Goal: Use online tool/utility

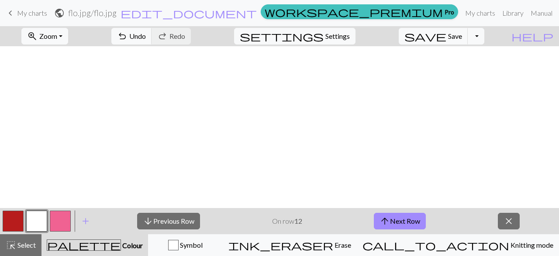
scroll to position [226, 0]
drag, startPoint x: 0, startPoint y: 0, endPoint x: 13, endPoint y: 222, distance: 222.1
click at [13, 222] on button "button" at bounding box center [13, 221] width 21 height 21
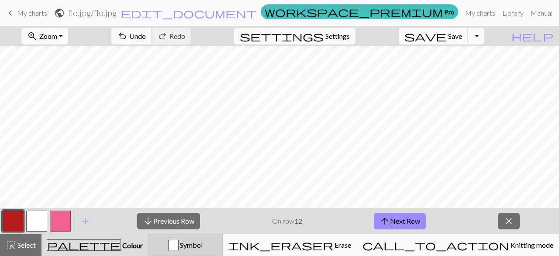
click at [179, 248] on div "button" at bounding box center [173, 245] width 10 height 10
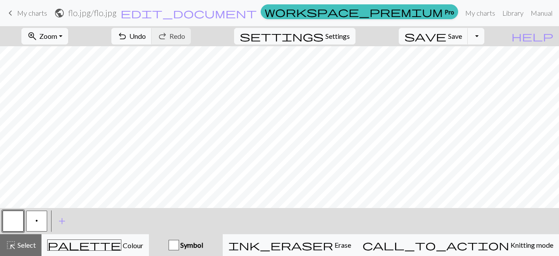
click at [36, 222] on span "p" at bounding box center [36, 220] width 3 height 7
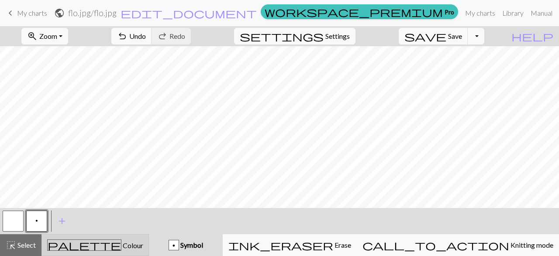
click at [106, 238] on button "palette Colour Colour" at bounding box center [94, 245] width 107 height 22
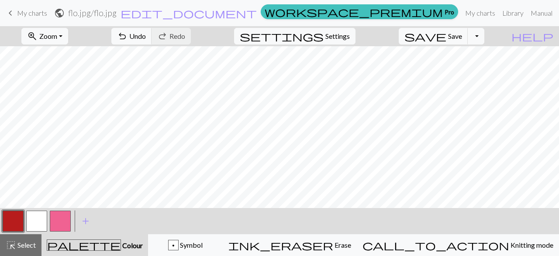
click at [10, 217] on button "button" at bounding box center [13, 221] width 21 height 21
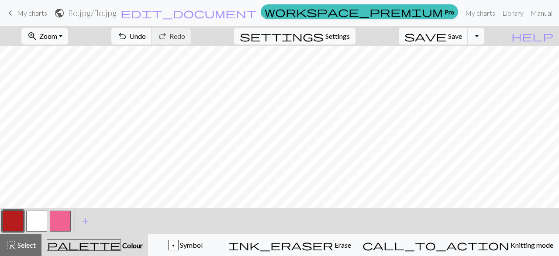
click at [462, 31] on button "save Save Save" at bounding box center [433, 36] width 69 height 17
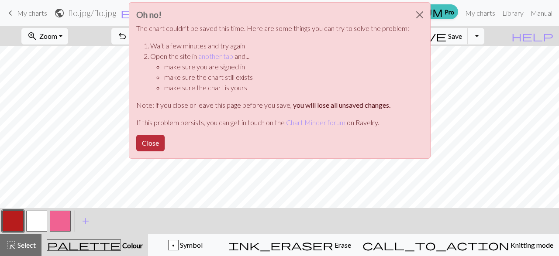
click at [151, 144] on button "Close" at bounding box center [150, 143] width 28 height 17
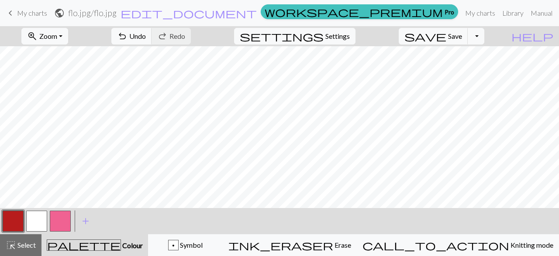
click at [491, 35] on div "save Save Save Toggle Dropdown file_copy Save a copy save_alt Download" at bounding box center [441, 36] width 99 height 20
click at [446, 39] on span "save" at bounding box center [425, 36] width 42 height 12
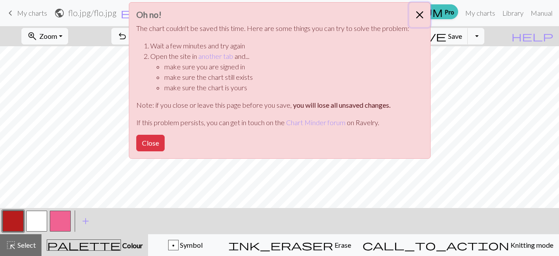
click at [416, 15] on button "Close" at bounding box center [419, 15] width 21 height 24
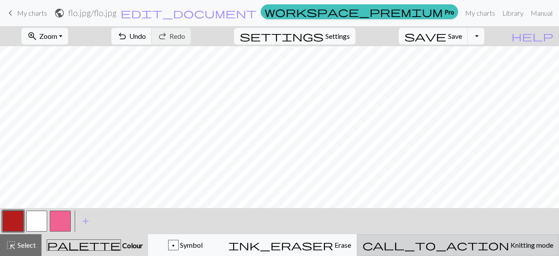
click at [509, 242] on span "Knitting mode" at bounding box center [531, 245] width 44 height 8
